Goal: Use online tool/utility: Utilize a website feature to perform a specific function

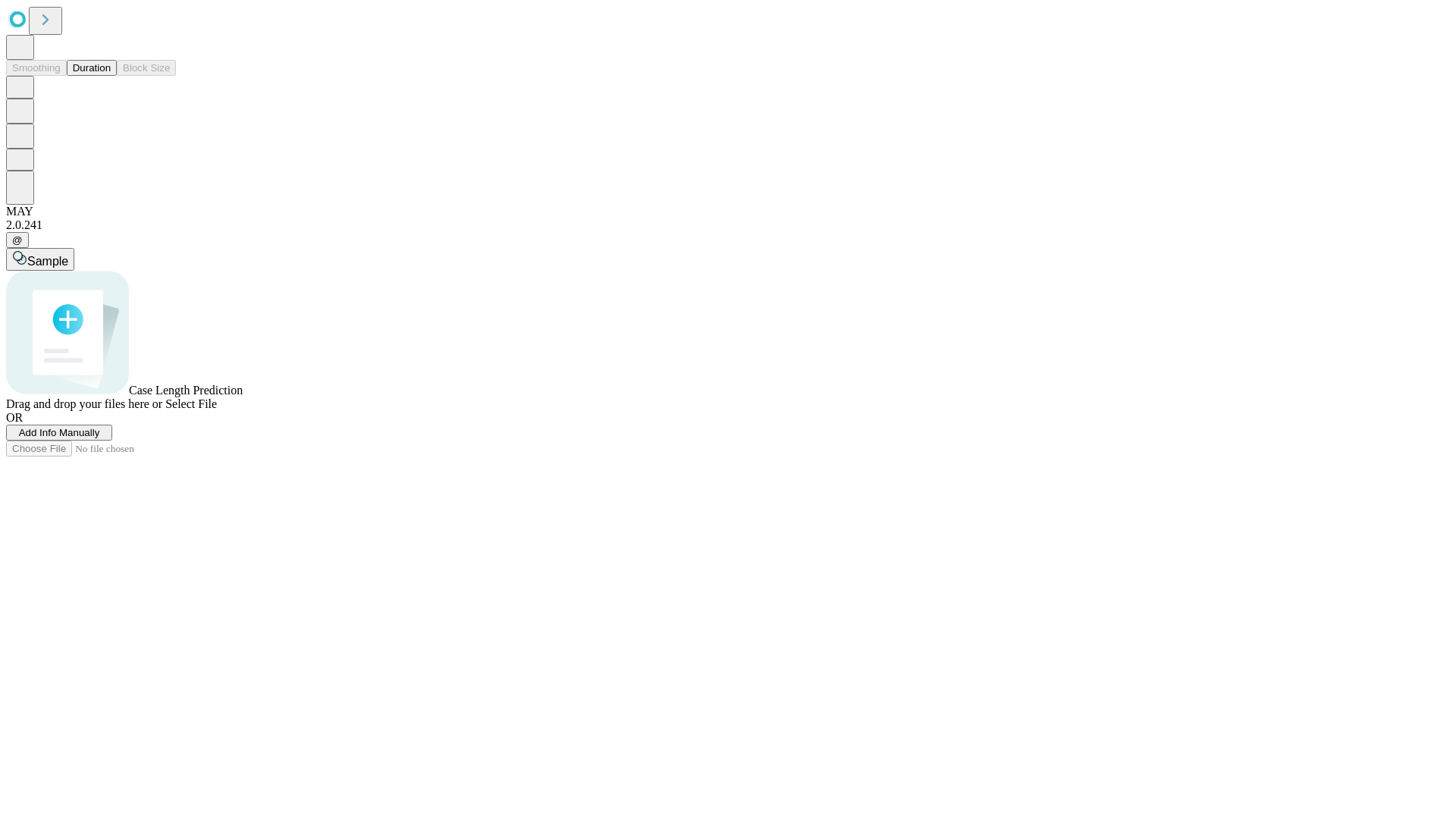
click at [111, 75] on button "Duration" at bounding box center [92, 68] width 50 height 16
click at [217, 410] on span "Select File" at bounding box center [191, 403] width 51 height 13
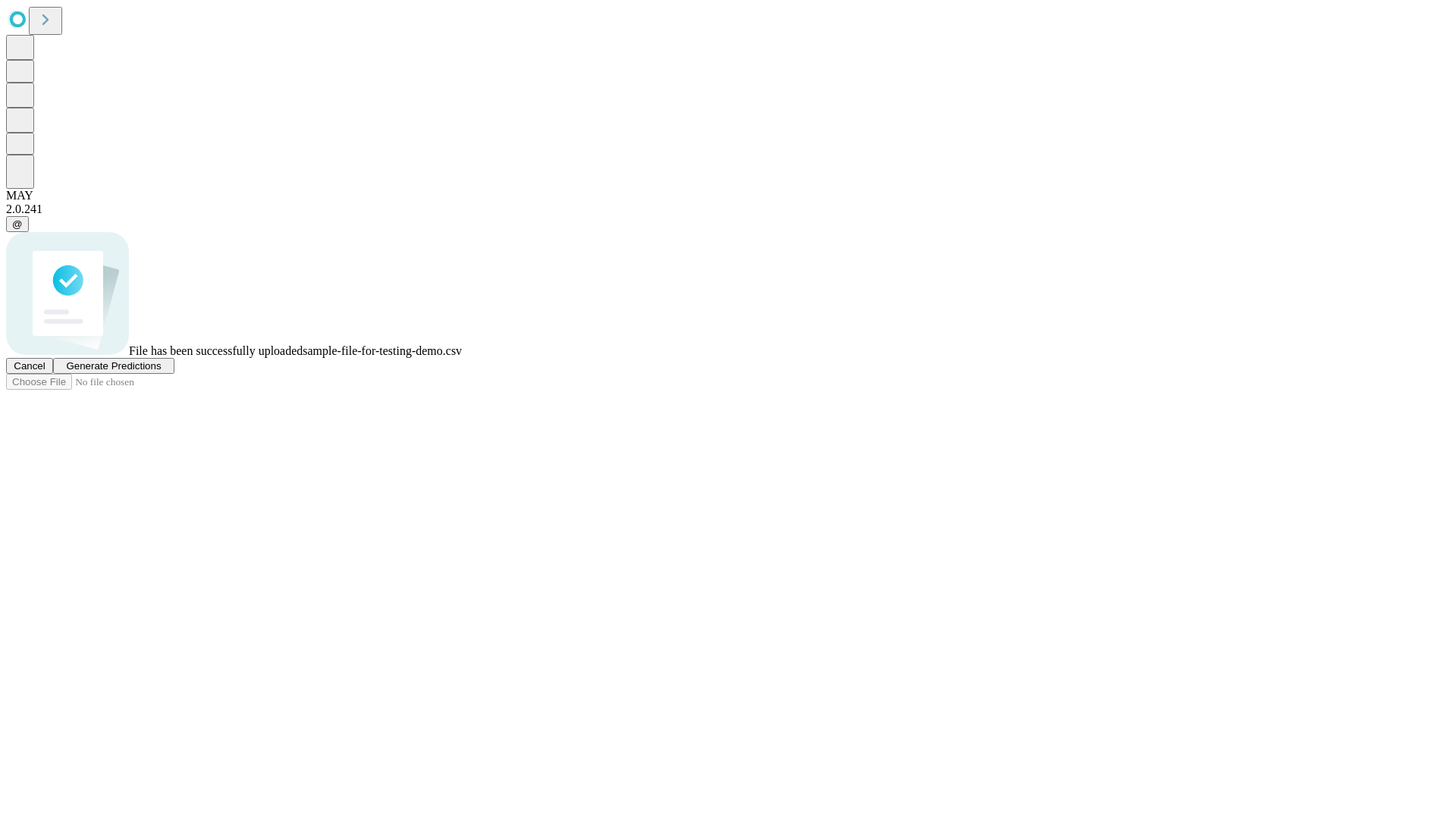
click at [160, 371] on span "Generate Predictions" at bounding box center [113, 365] width 95 height 11
